Goal: Task Accomplishment & Management: Complete application form

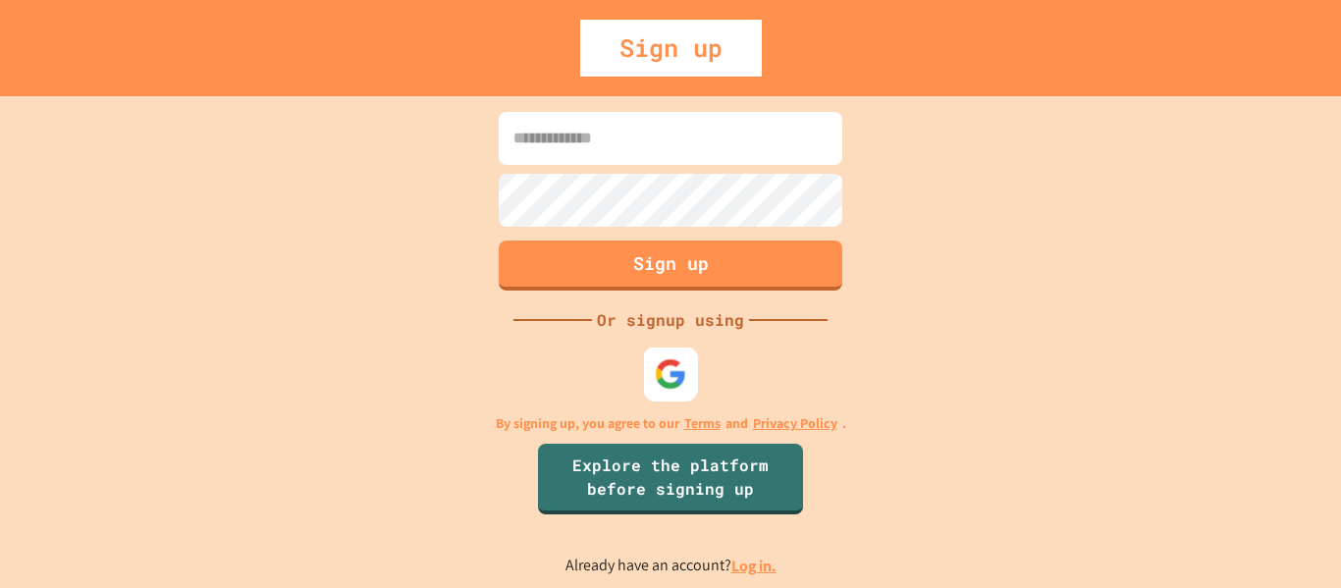
click at [652, 377] on div at bounding box center [671, 374] width 54 height 54
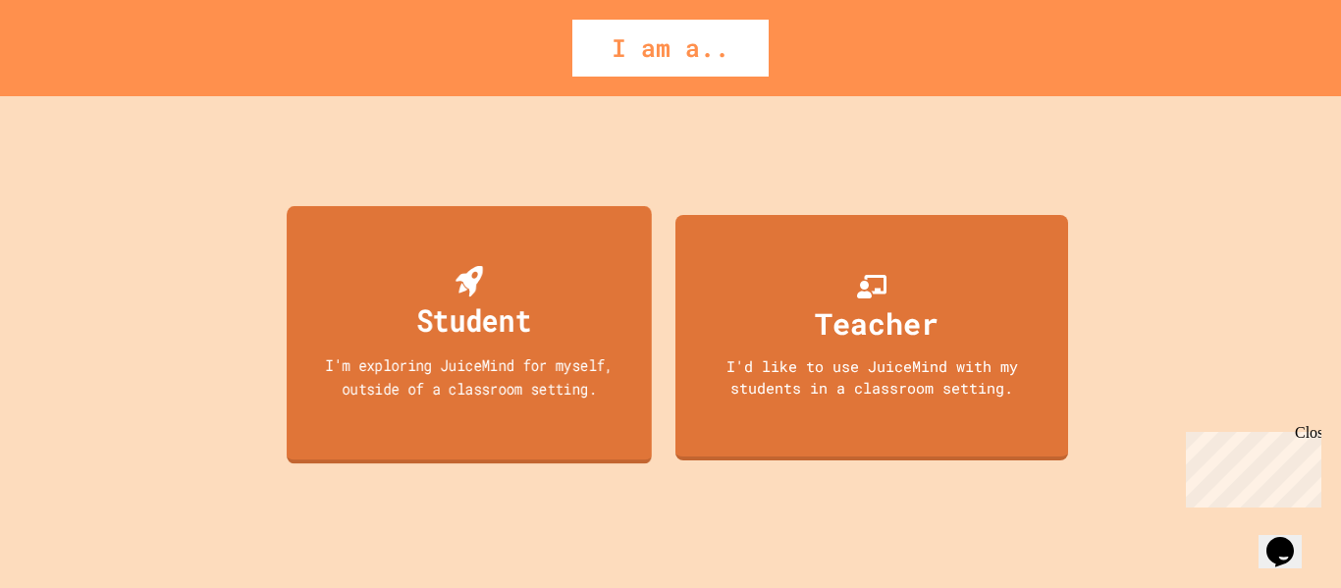
click at [370, 370] on div "I'm exploring JuiceMind for myself, outside of a classroom setting." at bounding box center [469, 377] width 329 height 46
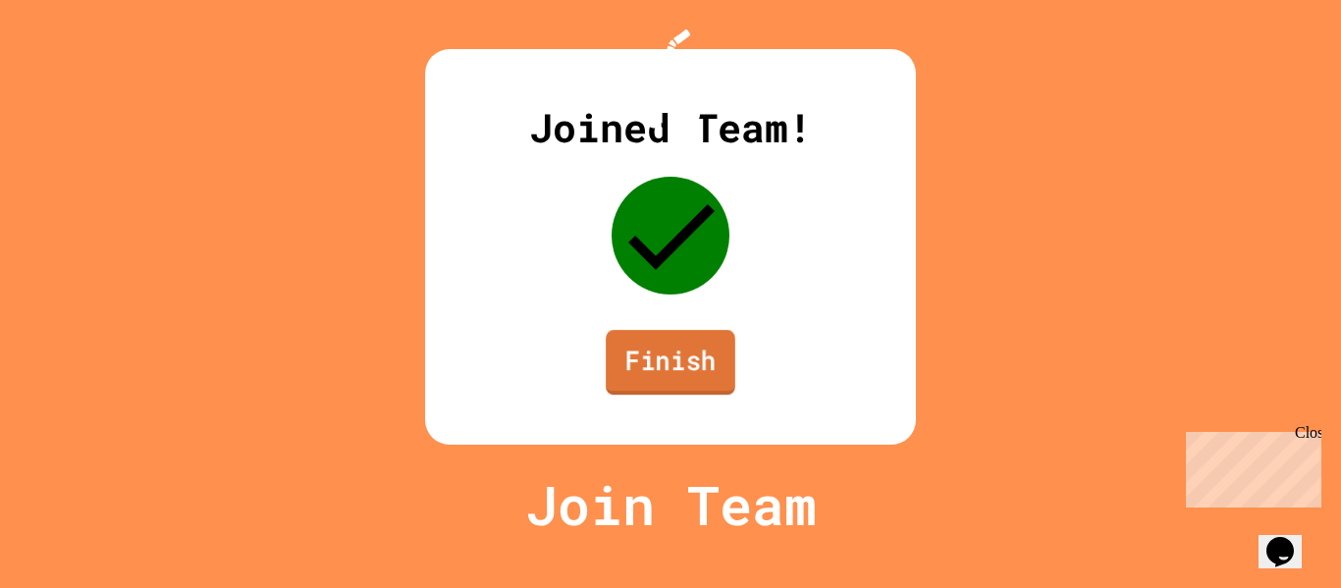
click at [649, 395] on link "Finish" at bounding box center [671, 362] width 130 height 65
